Goal: Task Accomplishment & Management: Manage account settings

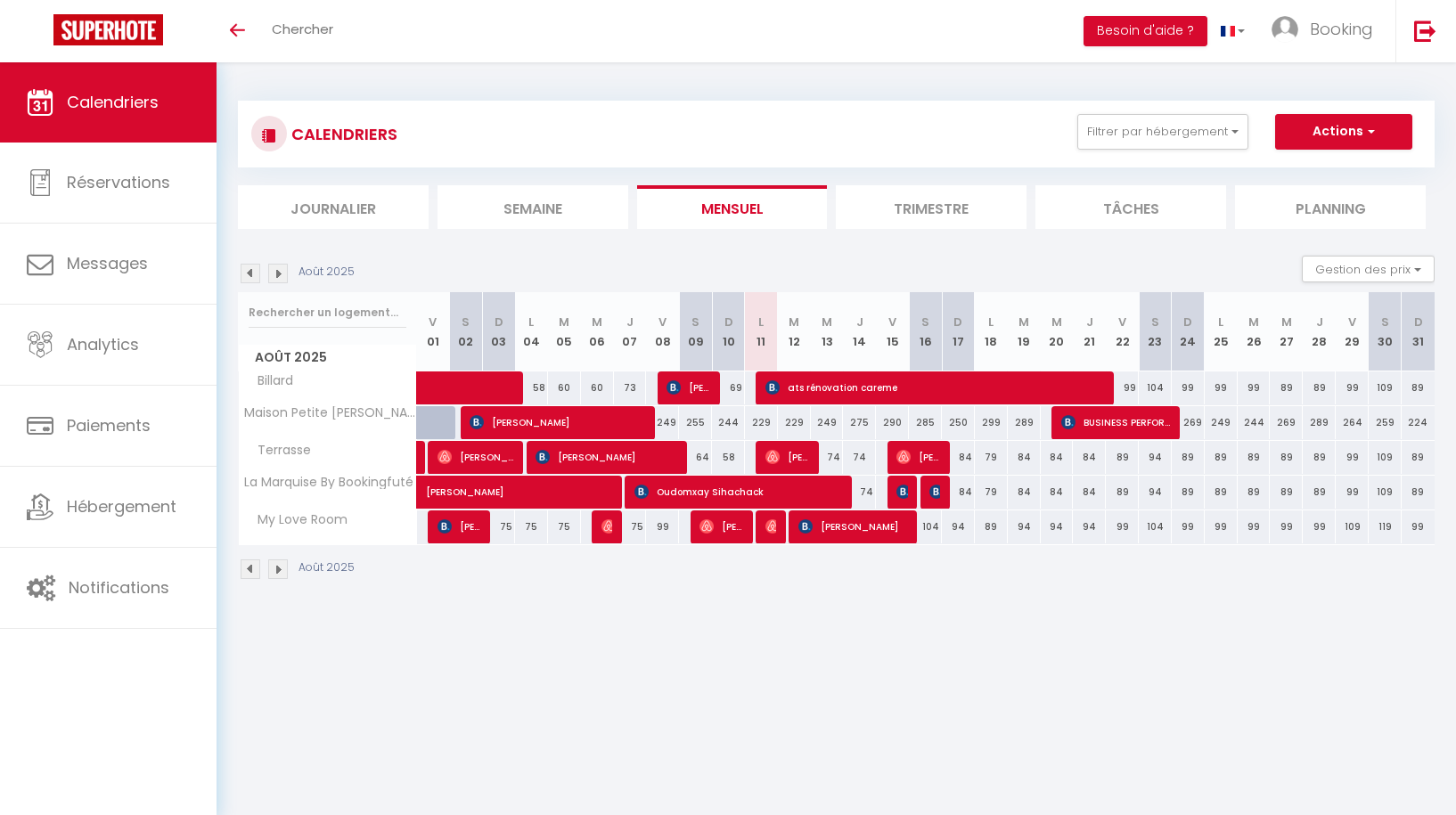
select select
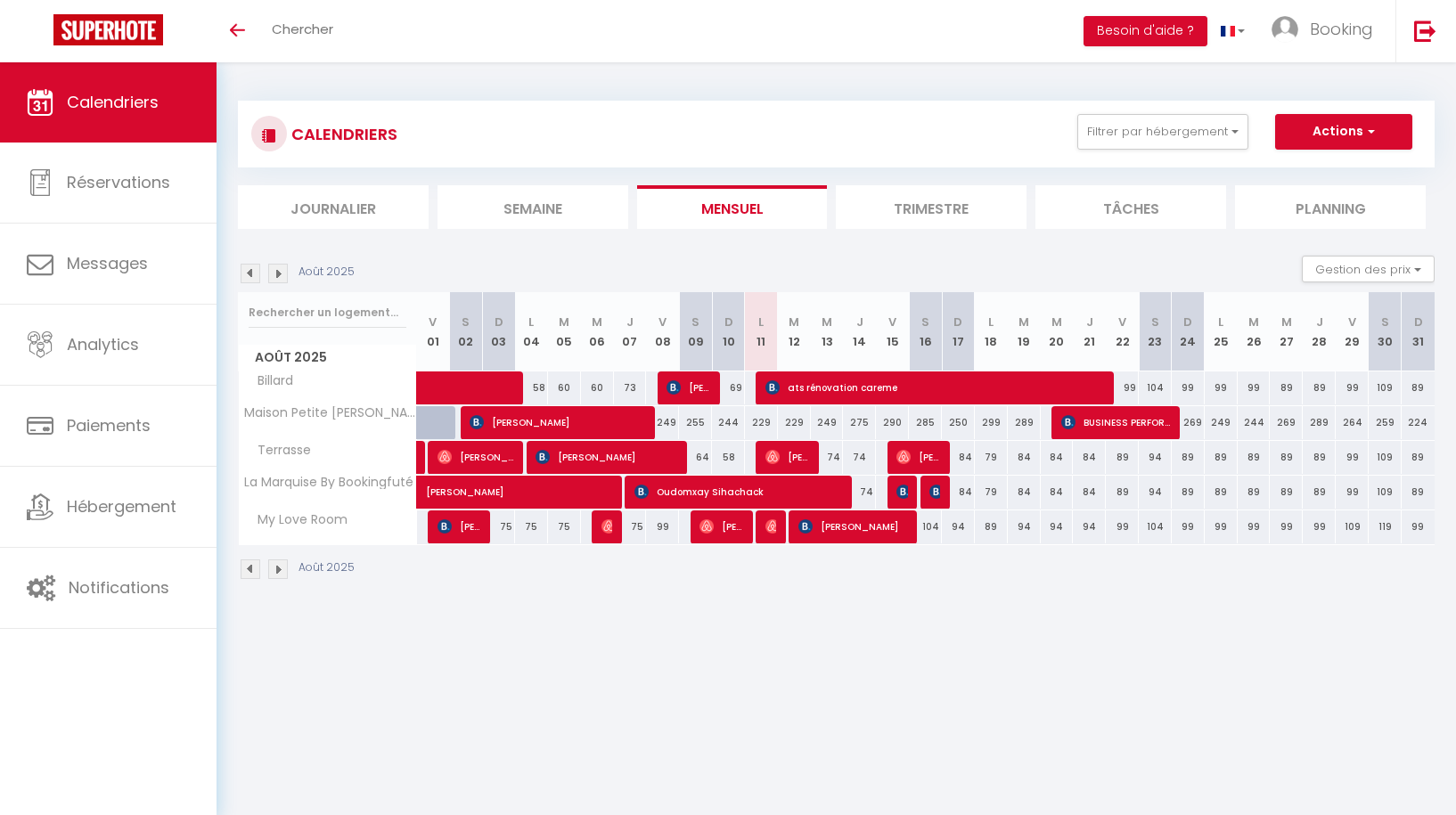
select select
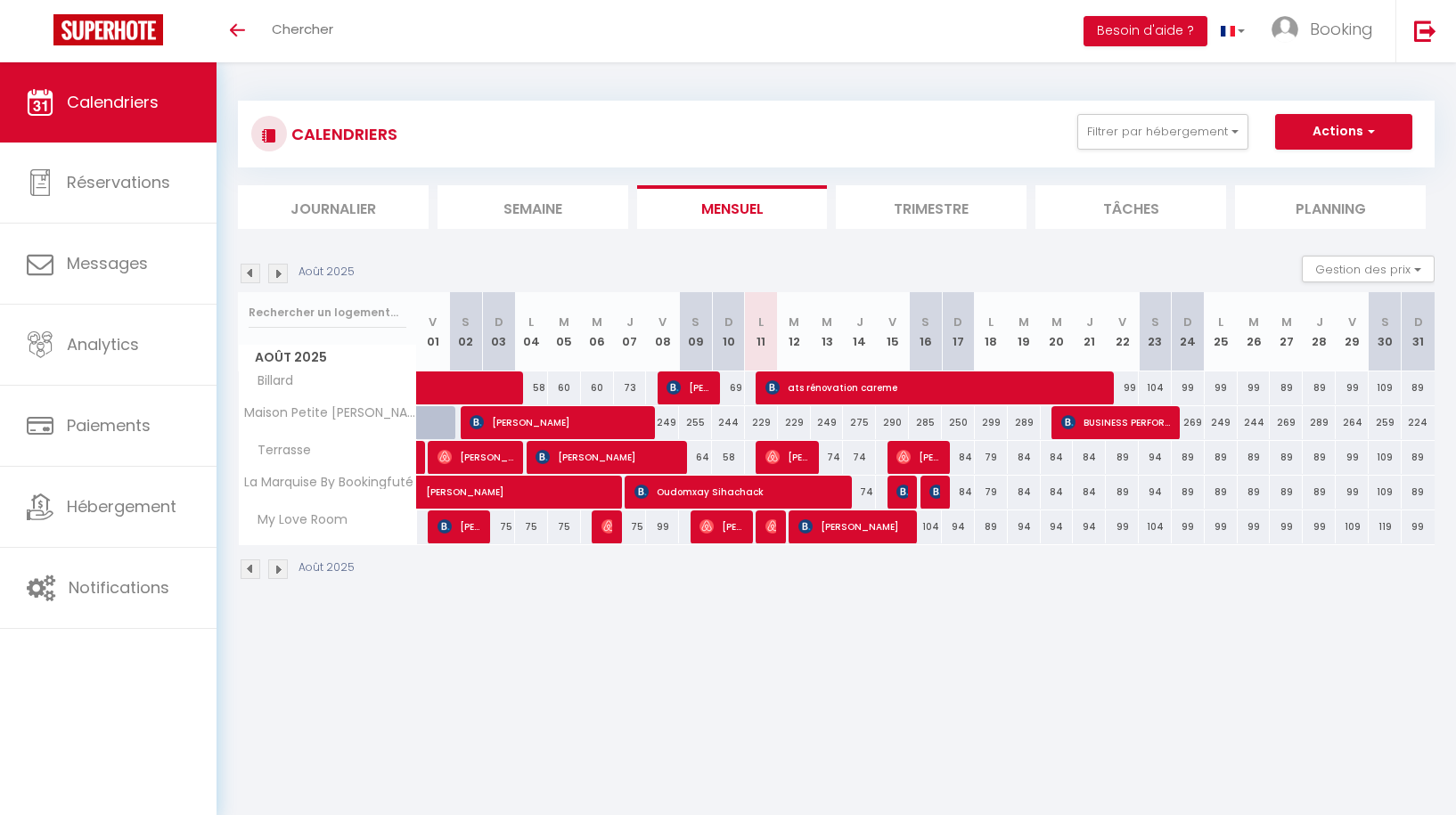
select select
click at [771, 525] on img at bounding box center [772, 526] width 15 height 15
select select "OK"
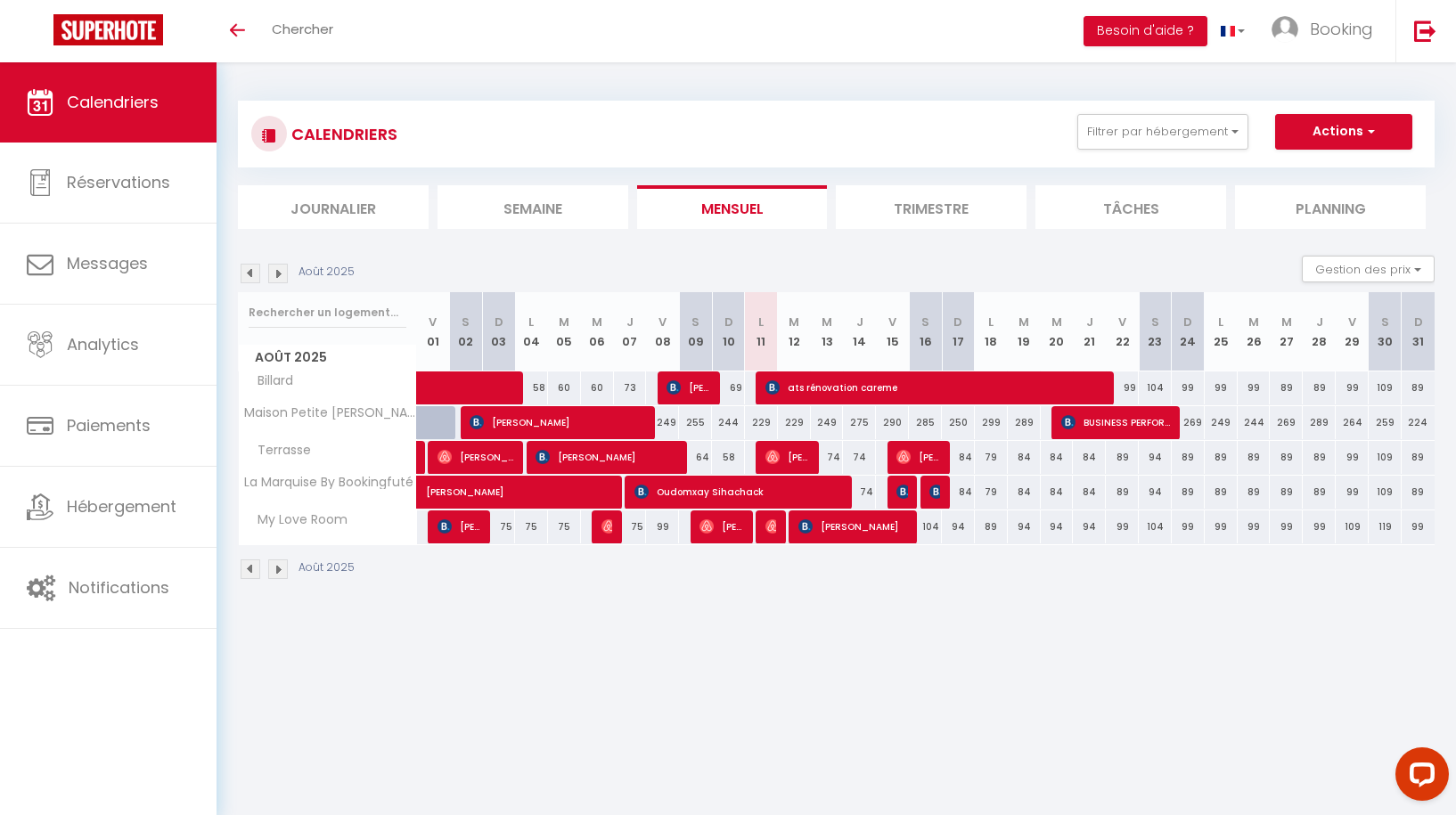
select select "0"
select select "1"
select select
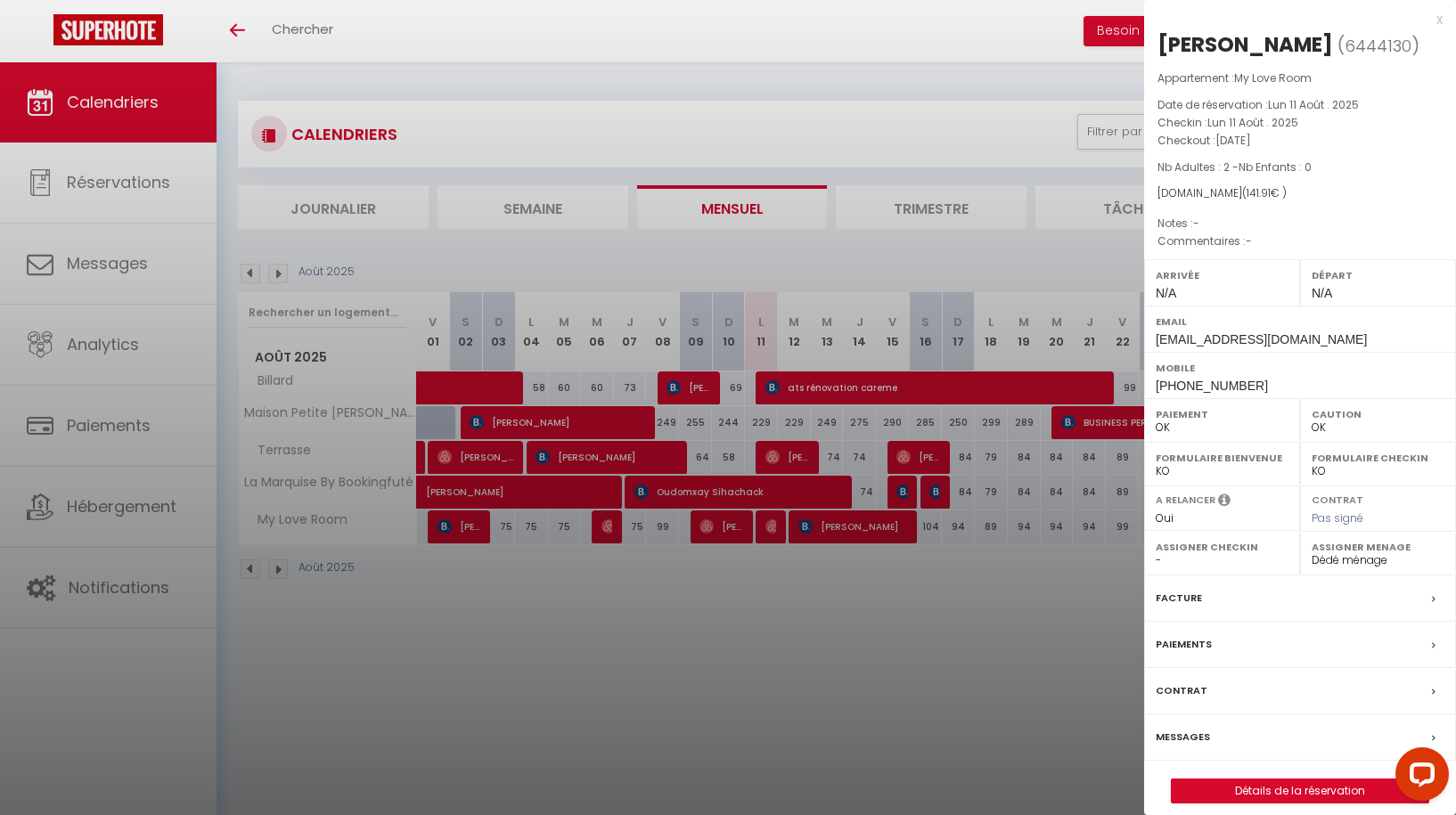
select select "44336"
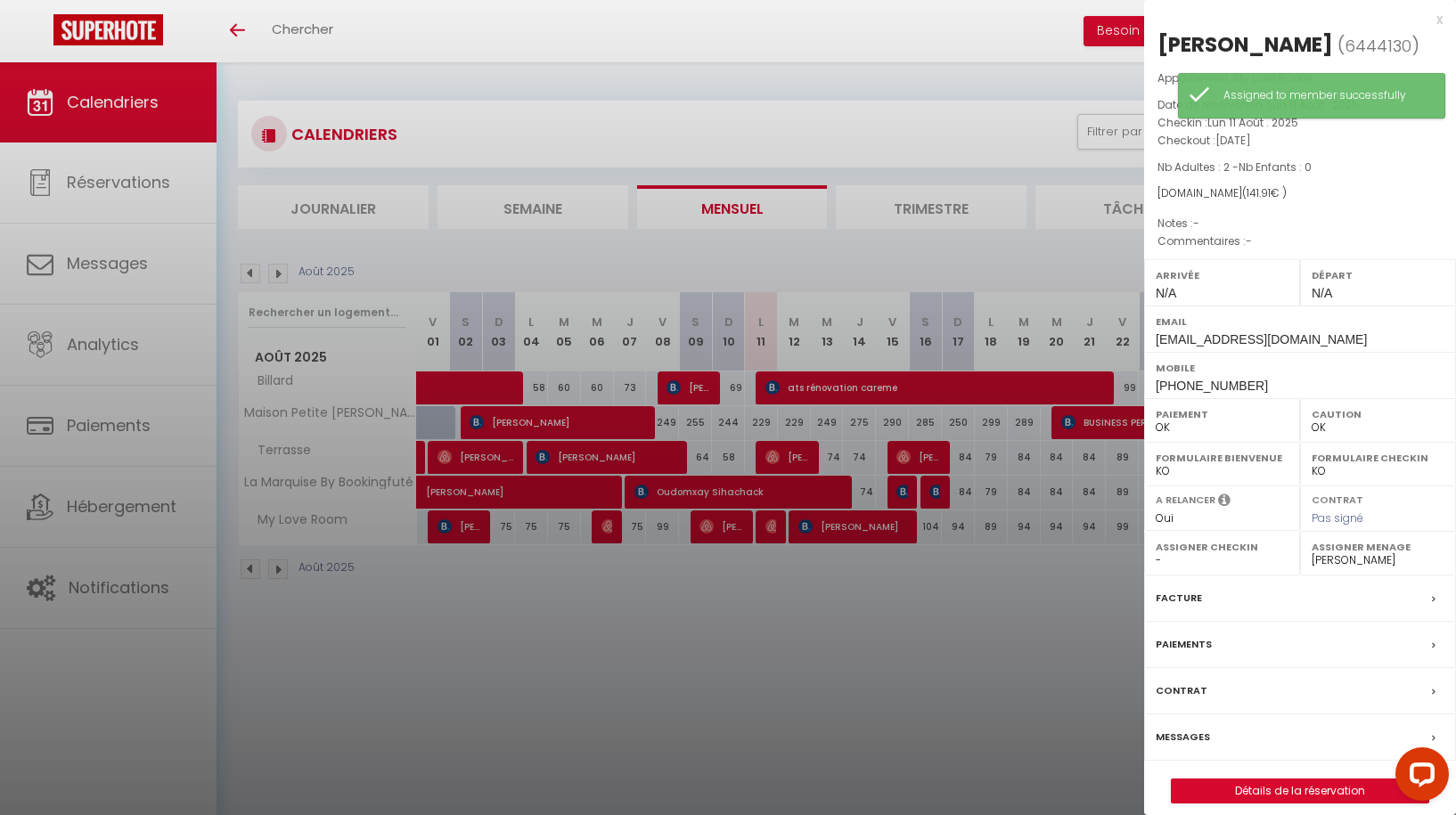
click at [1439, 21] on div "x" at bounding box center [1293, 19] width 299 height 21
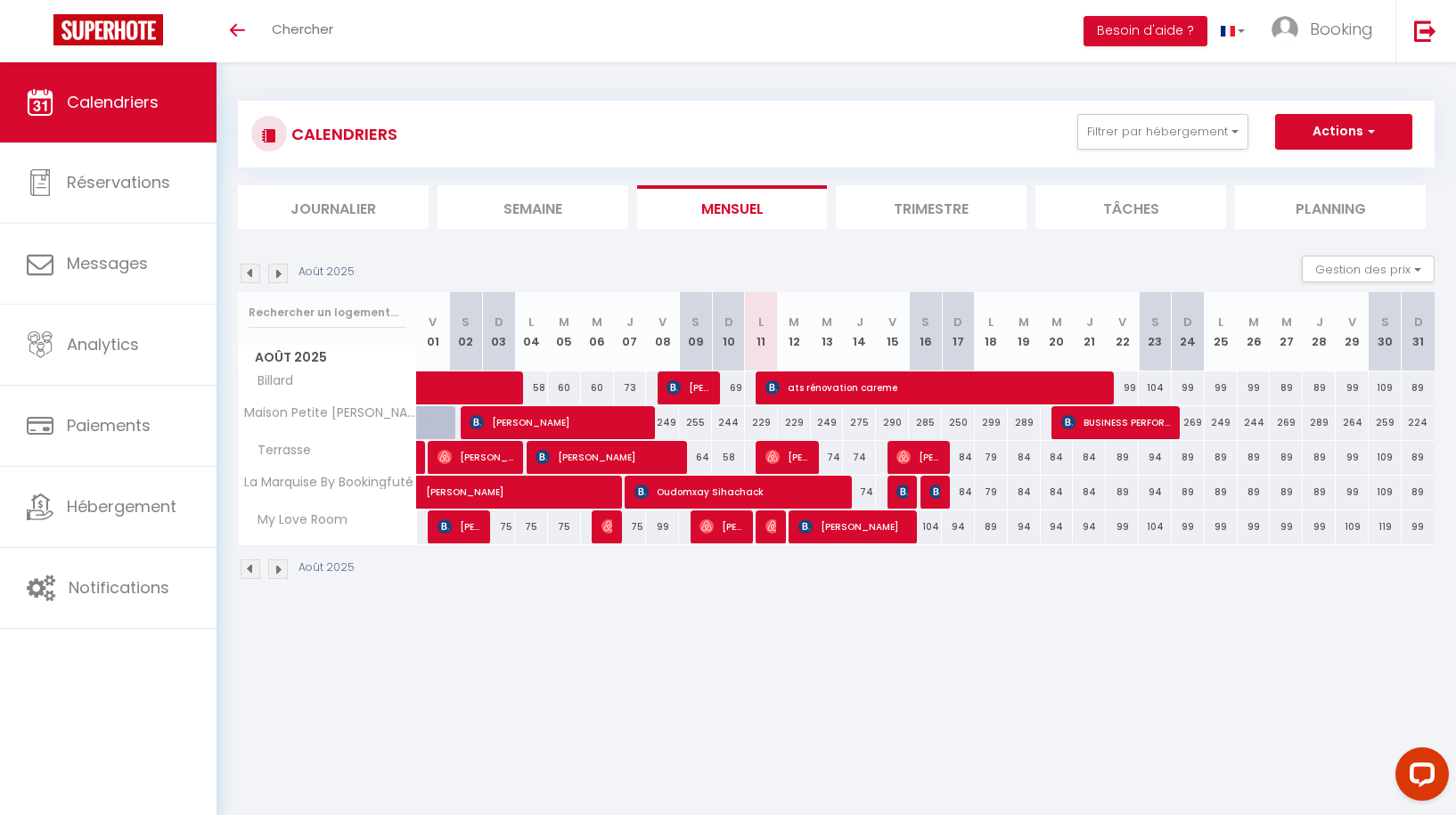
click at [768, 525] on img at bounding box center [772, 526] width 15 height 15
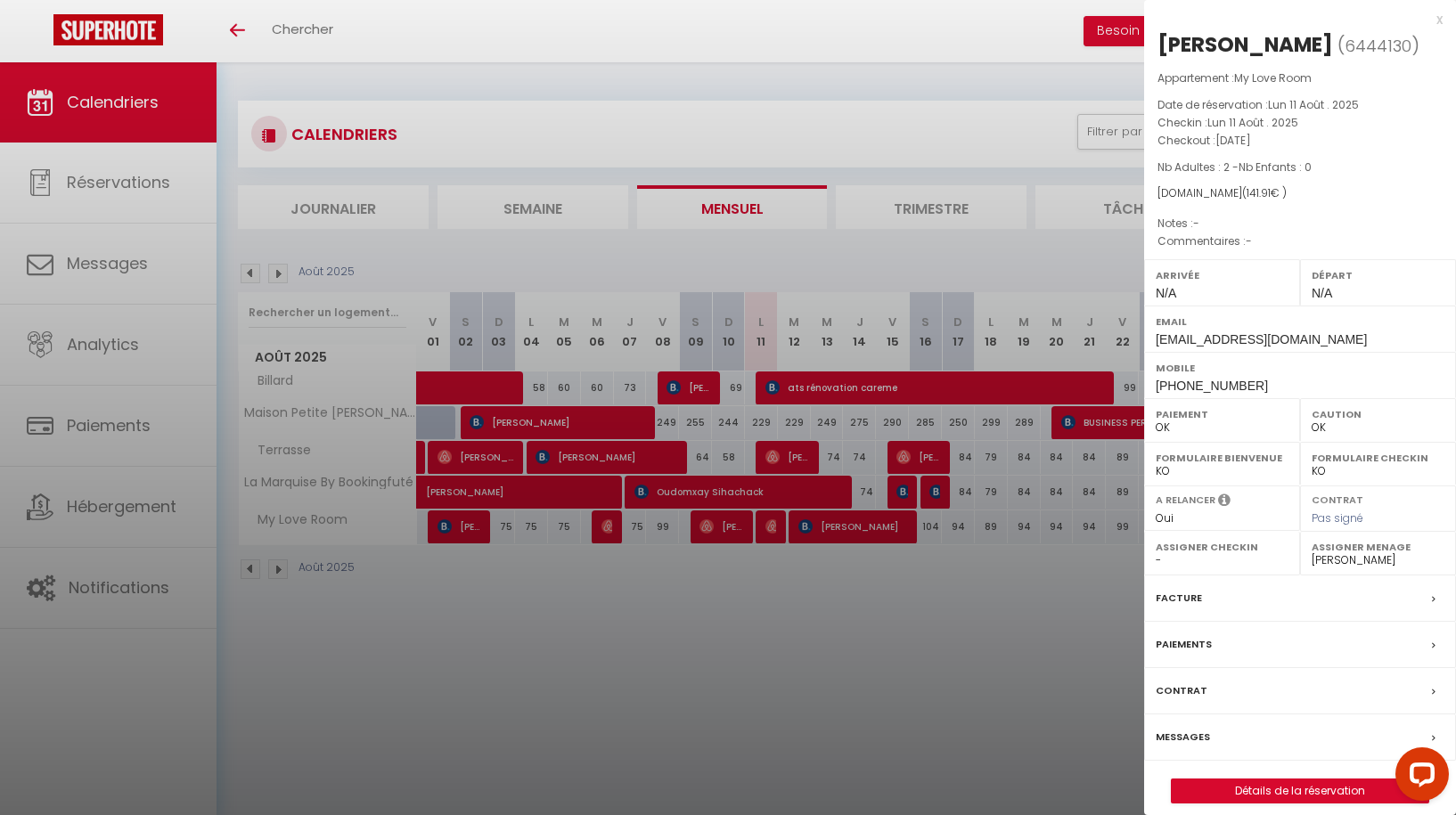
click at [1440, 18] on div "x" at bounding box center [1293, 19] width 299 height 21
